Goal: Task Accomplishment & Management: Manage account settings

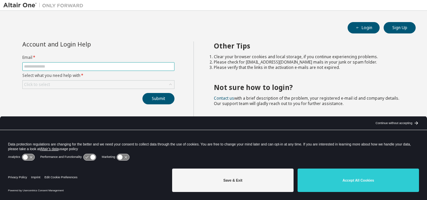
click at [103, 64] on input "text" at bounding box center [98, 66] width 149 height 5
drag, startPoint x: 103, startPoint y: 63, endPoint x: 105, endPoint y: 61, distance: 3.8
click at [103, 64] on input "text" at bounding box center [98, 66] width 149 height 5
click at [119, 44] on div "Account and Login Help" at bounding box center [83, 43] width 122 height 5
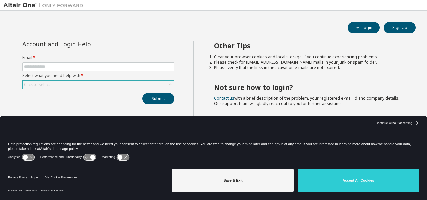
click at [84, 84] on div "Click to select" at bounding box center [98, 84] width 151 height 8
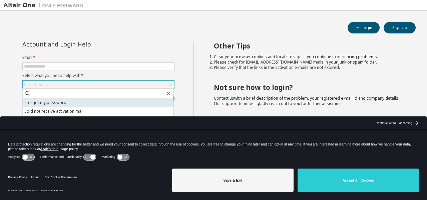
click at [60, 100] on li "I forgot my password" at bounding box center [98, 102] width 150 height 9
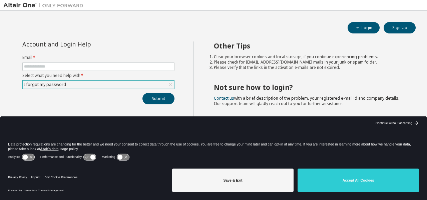
click at [64, 70] on form "Email * Select what you need help with * I forgot my password" at bounding box center [98, 72] width 152 height 34
click at [66, 64] on input "text" at bounding box center [98, 66] width 149 height 5
type input "**********"
click at [160, 102] on button "Submit" at bounding box center [158, 98] width 32 height 11
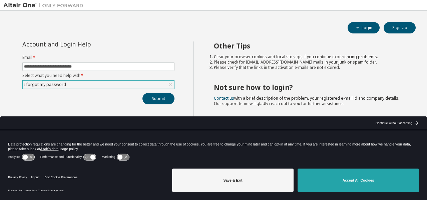
click at [401, 177] on button "Accept All Cookies" at bounding box center [358, 179] width 121 height 23
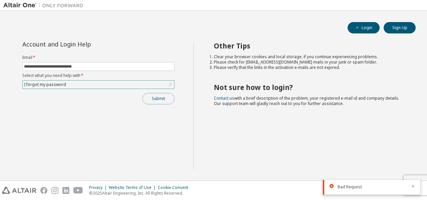
click at [154, 99] on button "Submit" at bounding box center [158, 98] width 32 height 11
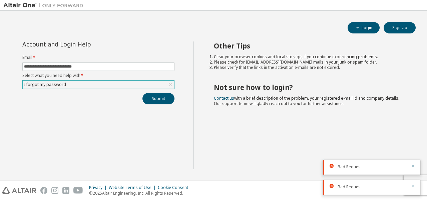
click at [116, 117] on div "**********" at bounding box center [98, 104] width 190 height 127
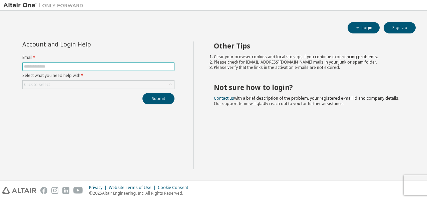
click at [120, 65] on input "text" at bounding box center [98, 66] width 149 height 5
type input "**********"
click at [119, 77] on label "Select what you need help with *" at bounding box center [98, 75] width 152 height 5
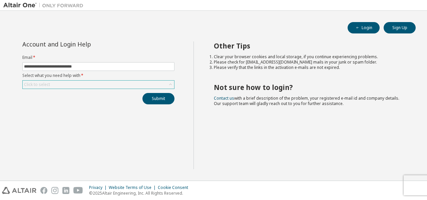
click at [116, 80] on div "Click to select" at bounding box center [98, 84] width 151 height 8
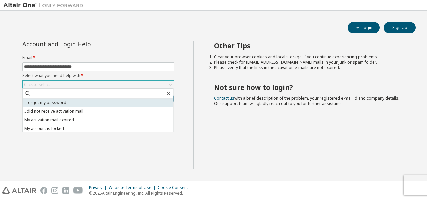
click at [86, 103] on li "I forgot my password" at bounding box center [98, 102] width 150 height 9
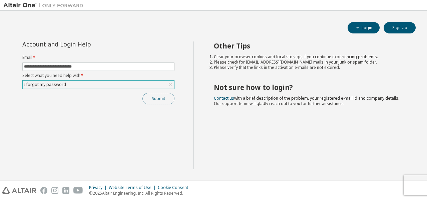
click at [166, 97] on button "Submit" at bounding box center [158, 98] width 32 height 11
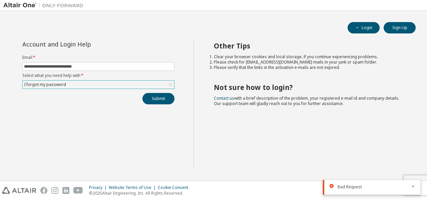
click at [366, 185] on div "Bad Request" at bounding box center [372, 187] width 69 height 6
drag, startPoint x: 359, startPoint y: 183, endPoint x: 355, endPoint y: 181, distance: 4.5
click at [359, 183] on div "Bad Request" at bounding box center [371, 187] width 97 height 15
click at [328, 155] on div "Other Tips Clear your browser cookies and local storage, if you continue experi…" at bounding box center [309, 104] width 231 height 127
click at [331, 187] on icon at bounding box center [332, 186] width 4 height 4
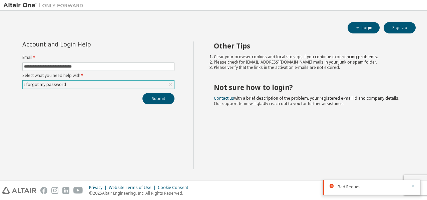
click at [353, 147] on div "Other Tips Clear your browser cookies and local storage, if you continue experi…" at bounding box center [309, 104] width 231 height 127
click at [412, 186] on icon "button" at bounding box center [413, 186] width 4 height 4
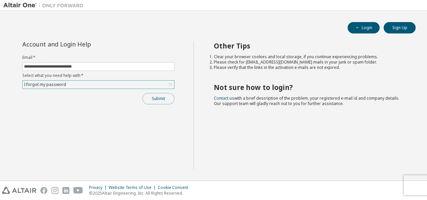
click at [156, 98] on button "Submit" at bounding box center [158, 98] width 32 height 11
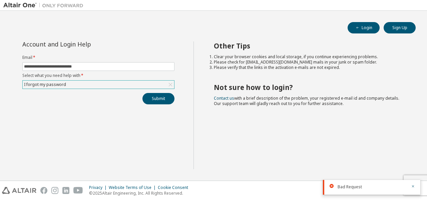
click at [39, 3] on img at bounding box center [44, 5] width 83 height 7
click at [23, 7] on img at bounding box center [44, 5] width 83 height 7
click at [83, 7] on img at bounding box center [44, 5] width 83 height 7
click at [73, 6] on img at bounding box center [44, 5] width 83 height 7
click at [360, 30] on button "Login" at bounding box center [364, 27] width 32 height 11
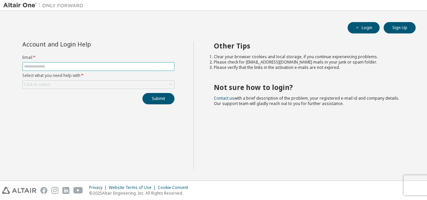
click at [114, 63] on span at bounding box center [98, 66] width 152 height 9
click at [110, 66] on input "text" at bounding box center [98, 66] width 149 height 5
type input "**********"
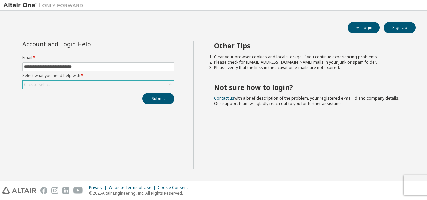
click at [130, 86] on div "Click to select" at bounding box center [98, 84] width 151 height 8
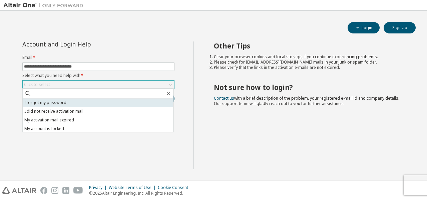
click at [40, 102] on li "I forgot my password" at bounding box center [98, 102] width 150 height 9
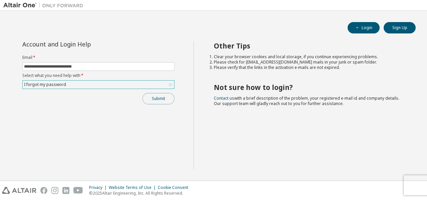
click at [164, 99] on button "Submit" at bounding box center [158, 98] width 32 height 11
